Goal: Find specific page/section: Find specific page/section

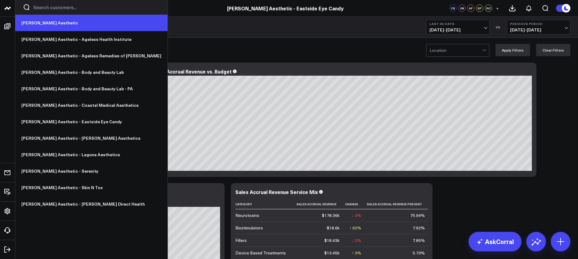
click at [30, 23] on link "[PERSON_NAME] Aesthetic" at bounding box center [91, 23] width 152 height 17
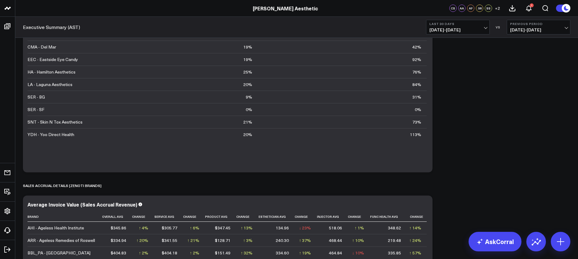
scroll to position [2987, 0]
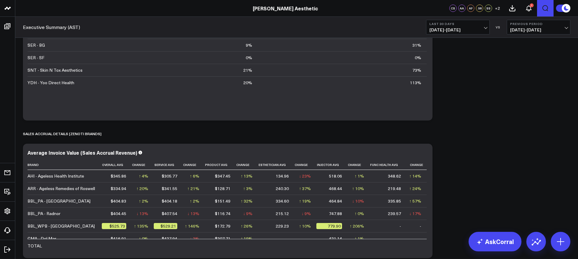
click at [545, 9] on icon "Open search" at bounding box center [544, 8] width 7 height 7
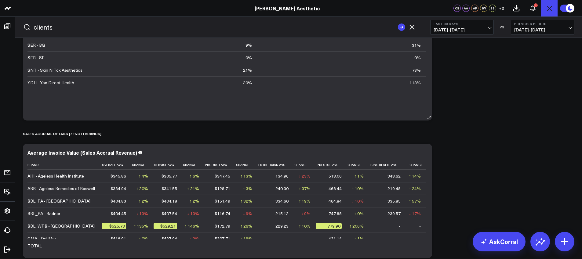
click at [398, 24] on button "submit" at bounding box center [401, 27] width 7 height 7
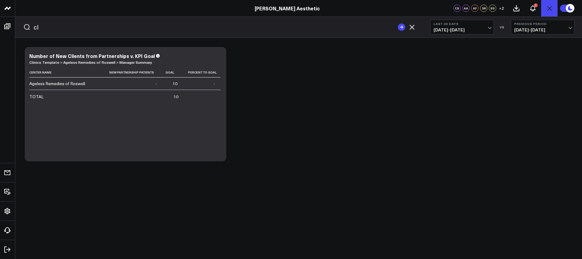
type input "c"
type input "guest"
click at [398, 24] on button "submit" at bounding box center [401, 27] width 7 height 7
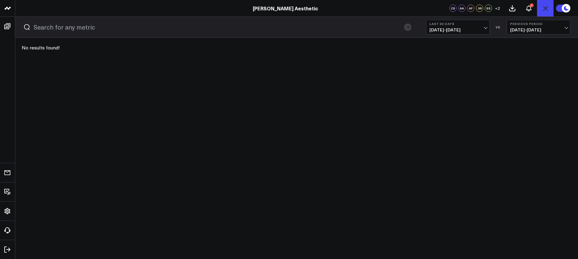
click at [546, 5] on icon "Open search" at bounding box center [544, 8] width 7 height 7
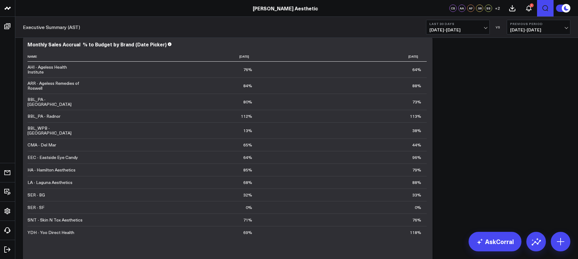
scroll to position [2345, 0]
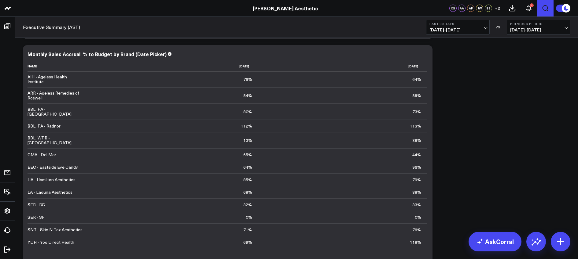
click at [447, 28] on span "[DATE] - [DATE]" at bounding box center [457, 30] width 57 height 5
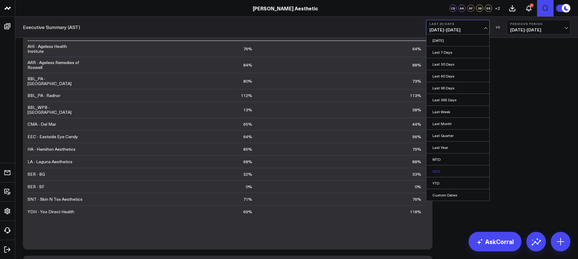
scroll to position [2376, 0]
click at [439, 159] on link "MTD" at bounding box center [457, 160] width 63 height 12
